Goal: Navigation & Orientation: Understand site structure

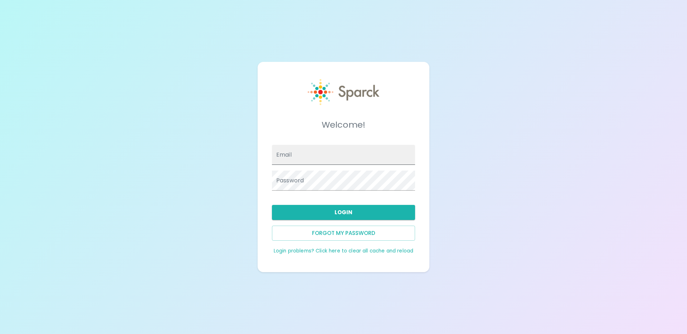
click at [284, 157] on input "Email" at bounding box center [343, 155] width 143 height 20
type input "[EMAIL_ADDRESS][DOMAIN_NAME]"
click at [330, 215] on button "Login" at bounding box center [343, 212] width 143 height 15
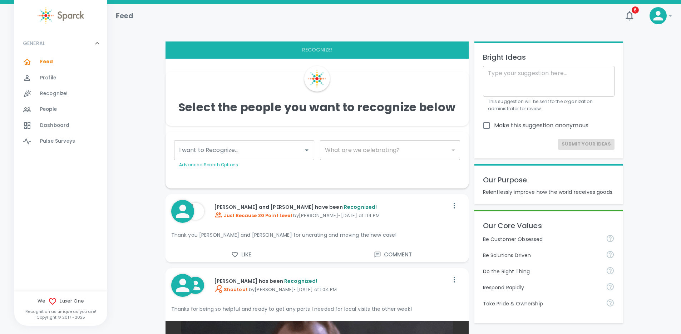
click at [90, 41] on div "GENERAL 0" at bounding box center [56, 43] width 73 height 13
click at [94, 42] on icon at bounding box center [97, 43] width 9 height 9
click at [53, 109] on span "People" at bounding box center [48, 109] width 17 height 7
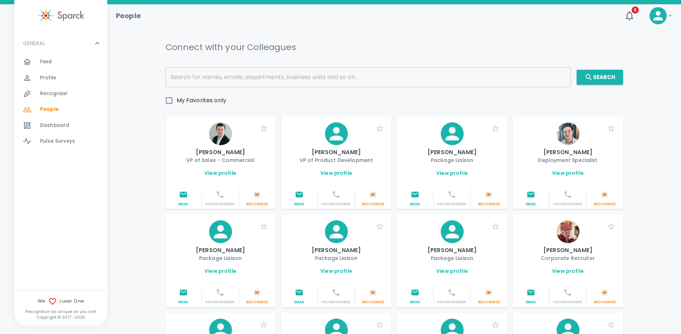
click at [57, 125] on span "Dashboard" at bounding box center [54, 125] width 29 height 7
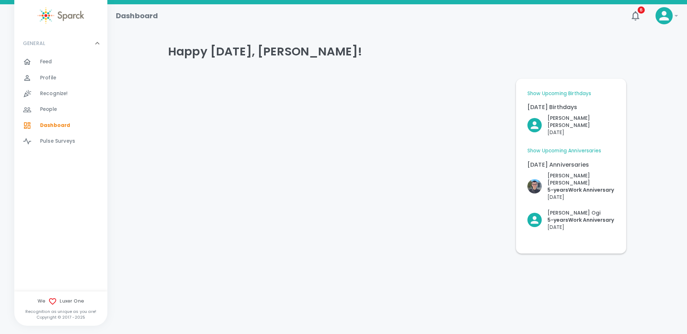
click at [58, 142] on span "Pulse Surveys" at bounding box center [57, 141] width 35 height 7
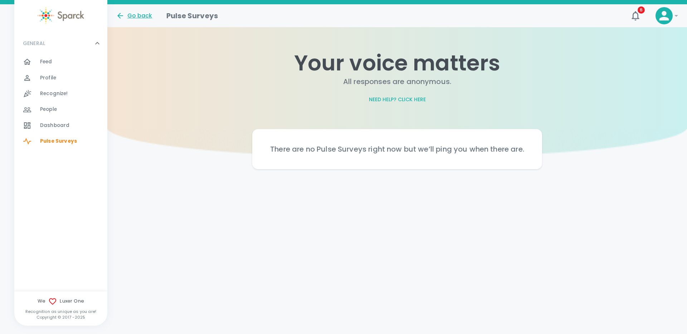
click at [138, 15] on div "Go back" at bounding box center [134, 15] width 36 height 9
